Goal: Information Seeking & Learning: Learn about a topic

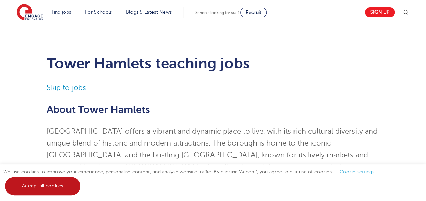
click at [72, 185] on link "Accept all cookies" at bounding box center [42, 186] width 75 height 18
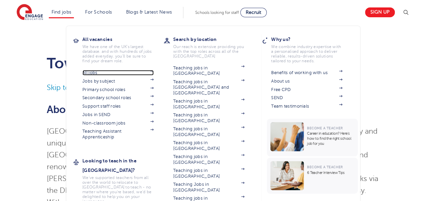
click at [93, 71] on link "All jobs" at bounding box center [117, 72] width 71 height 5
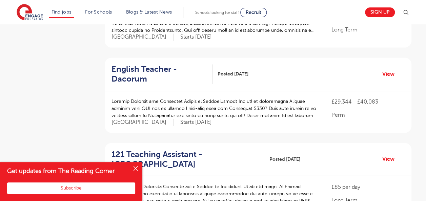
scroll to position [480, 0]
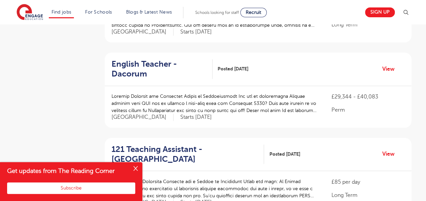
click at [137, 170] on button "Close" at bounding box center [136, 169] width 14 height 14
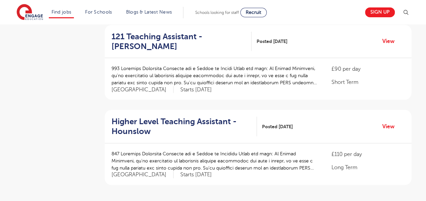
scroll to position [764, 0]
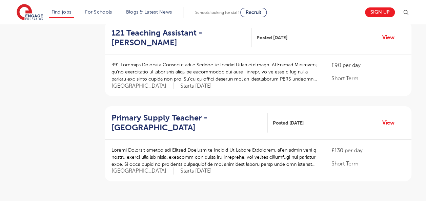
scroll to position [755, 0]
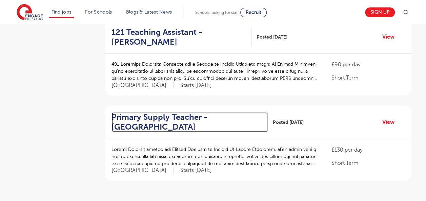
click at [182, 113] on h2 "Primary Supply Teacher - [GEOGRAPHIC_DATA]" at bounding box center [187, 123] width 151 height 20
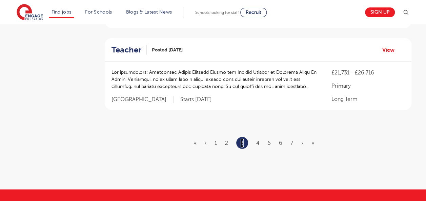
scroll to position [822, 0]
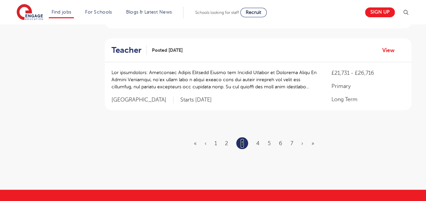
click at [227, 141] on link "2" at bounding box center [226, 144] width 3 height 6
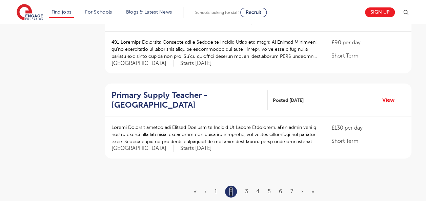
scroll to position [777, 0]
click at [246, 189] on link "3" at bounding box center [246, 192] width 3 height 6
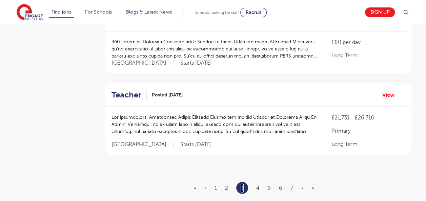
scroll to position [0, 0]
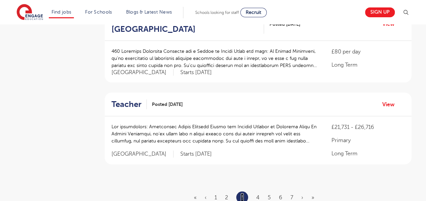
scroll to position [775, 0]
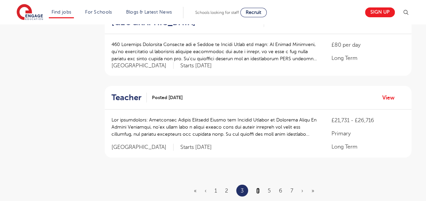
click at [256, 188] on link "4" at bounding box center [257, 191] width 3 height 6
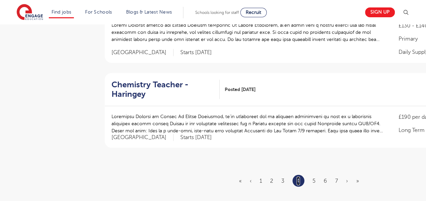
scroll to position [838, 0]
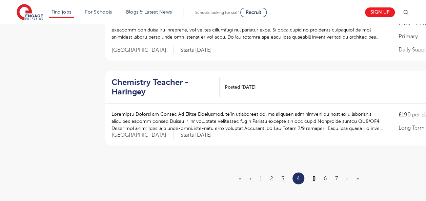
click at [314, 176] on link "5" at bounding box center [314, 179] width 3 height 6
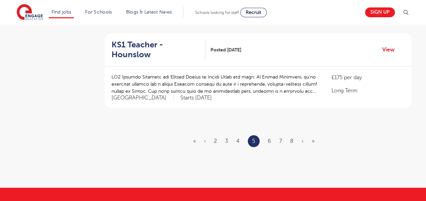
scroll to position [828, 0]
click at [268, 138] on link "6" at bounding box center [269, 141] width 3 height 6
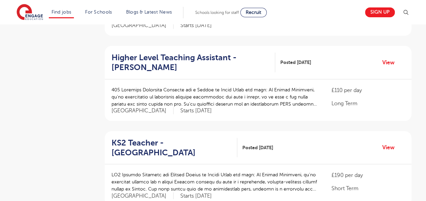
scroll to position [648, 0]
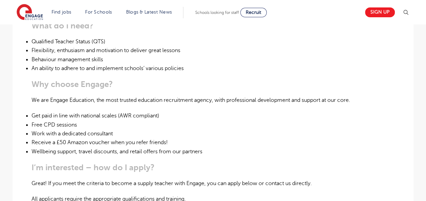
scroll to position [313, 0]
